Goal: Task Accomplishment & Management: Manage account settings

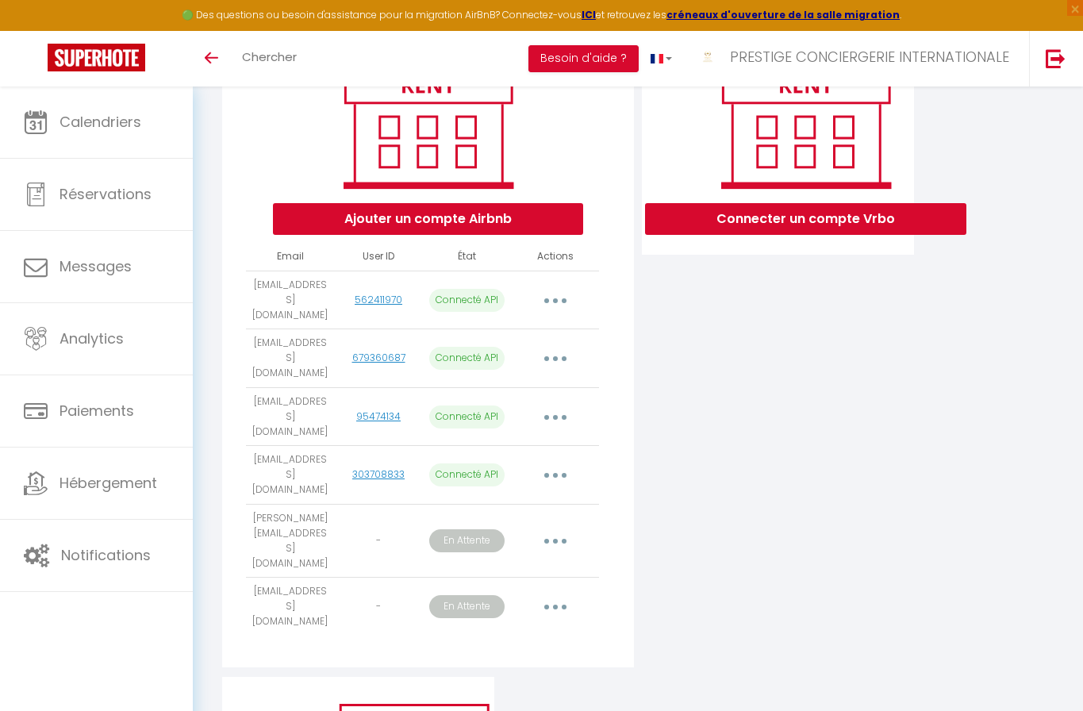
scroll to position [383, 0]
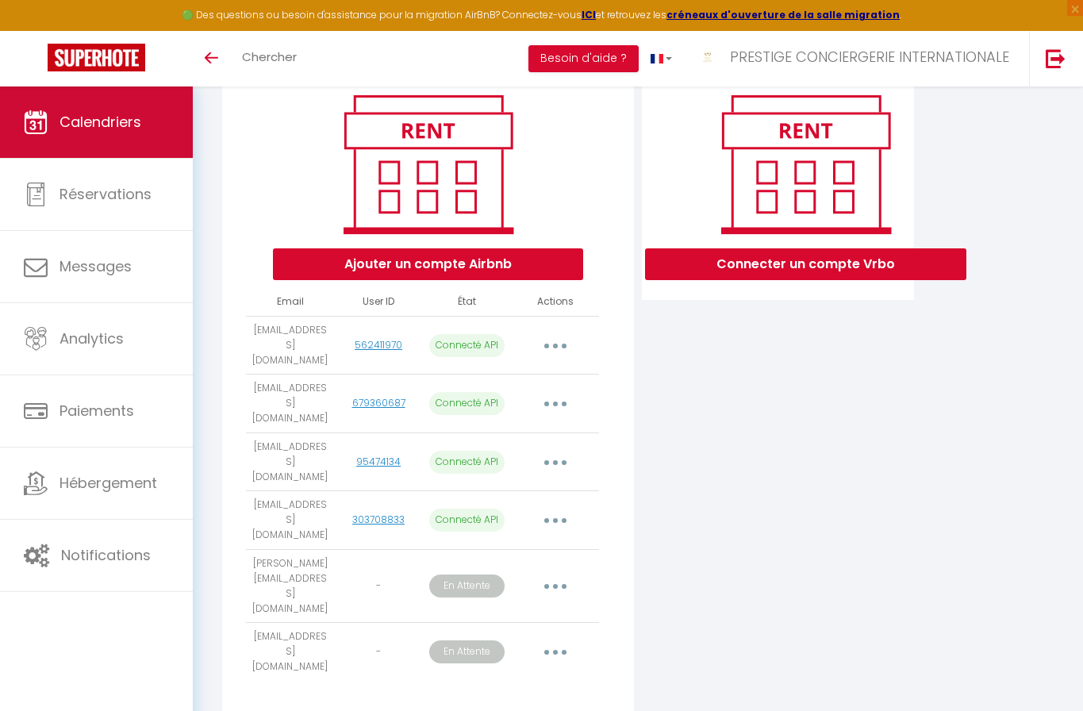
scroll to position [202, 0]
